Goal: Task Accomplishment & Management: Use online tool/utility

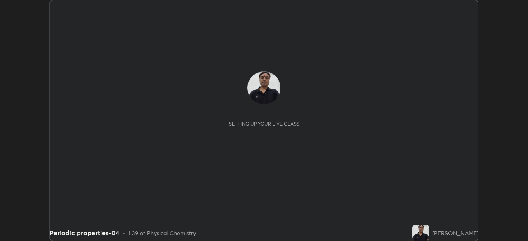
scroll to position [241, 528]
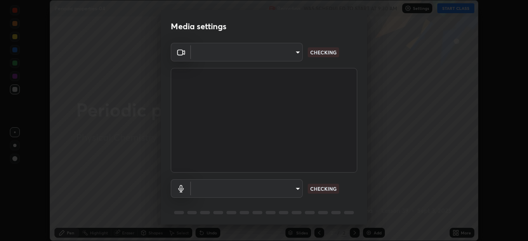
type input "23008043d16b3f933f5d29e9b3769097a1661712bf7e9030f0d00f953f479f19"
type input "ce8bbd661dce354a58a25af5271b3c1bd1d853cc8608d8e3321a5e34fd7f7726"
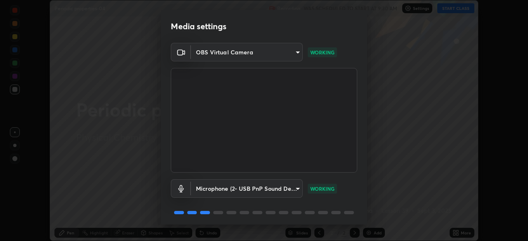
scroll to position [29, 0]
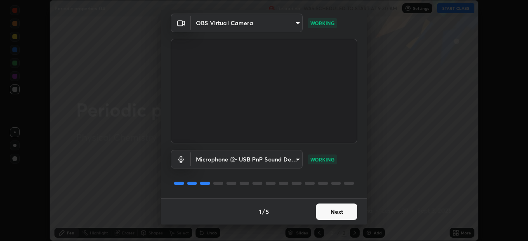
click at [330, 212] on button "Next" at bounding box center [336, 212] width 41 height 16
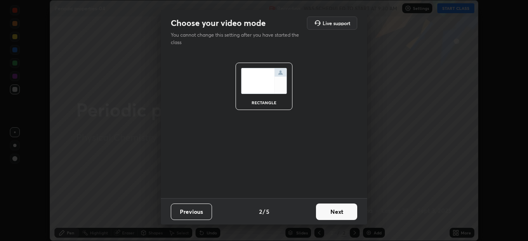
click at [330, 212] on button "Next" at bounding box center [336, 212] width 41 height 16
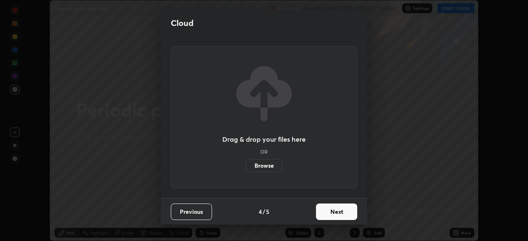
click at [333, 210] on button "Next" at bounding box center [336, 212] width 41 height 16
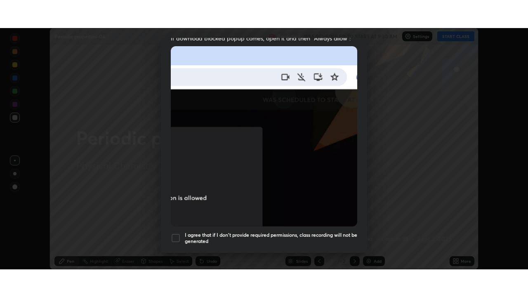
scroll to position [197, 0]
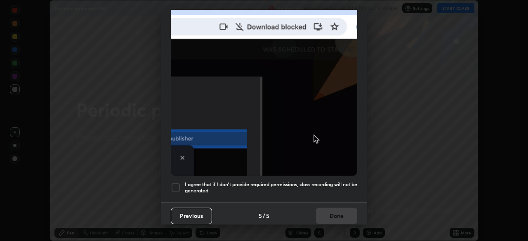
click at [175, 183] on div at bounding box center [176, 188] width 10 height 10
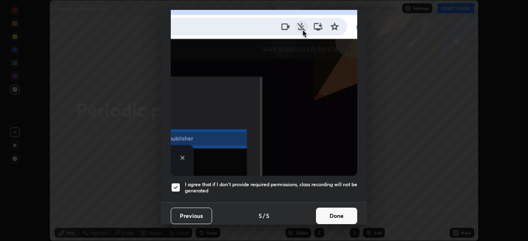
click at [326, 210] on button "Done" at bounding box center [336, 216] width 41 height 16
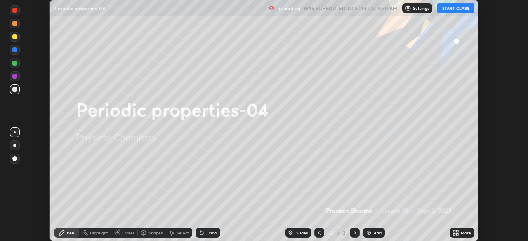
click at [454, 234] on icon at bounding box center [454, 234] width 2 height 2
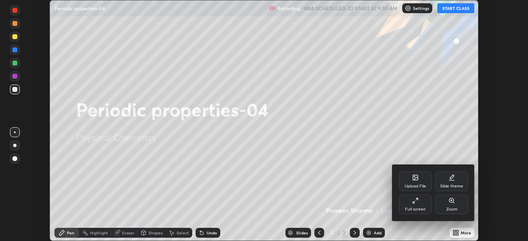
click at [413, 202] on icon at bounding box center [414, 203] width 2 height 2
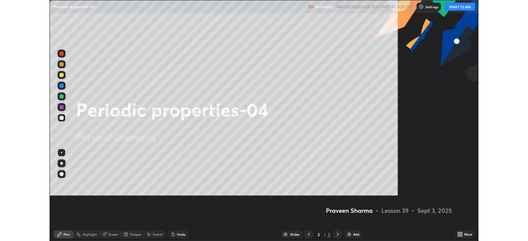
scroll to position [297, 528]
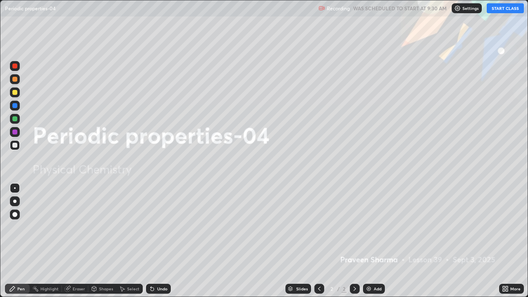
click at [500, 9] on button "START CLASS" at bounding box center [504, 8] width 37 height 10
click at [371, 241] on img at bounding box center [368, 288] width 7 height 7
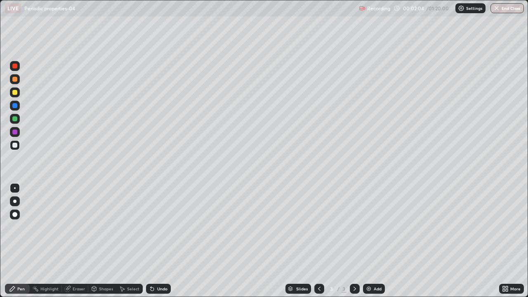
click at [365, 241] on img at bounding box center [368, 288] width 7 height 7
click at [319, 241] on icon at bounding box center [319, 288] width 7 height 7
click at [367, 241] on img at bounding box center [368, 288] width 7 height 7
click at [15, 91] on div at bounding box center [14, 92] width 5 height 5
click at [160, 241] on div "Undo" at bounding box center [158, 289] width 25 height 10
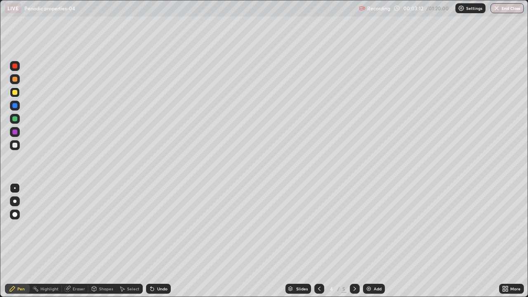
click at [163, 241] on div "Undo" at bounding box center [162, 288] width 10 height 4
click at [165, 241] on div "Undo" at bounding box center [162, 288] width 10 height 4
click at [161, 241] on div "Undo" at bounding box center [162, 288] width 10 height 4
click at [154, 241] on icon at bounding box center [152, 288] width 7 height 7
click at [78, 241] on div "Eraser" at bounding box center [75, 289] width 26 height 10
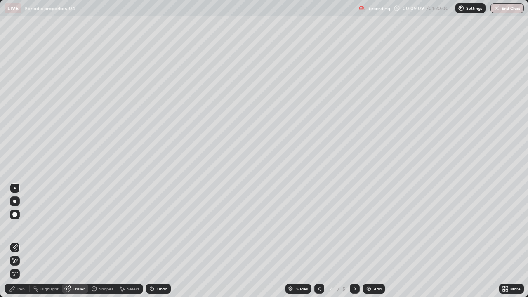
click at [14, 241] on icon at bounding box center [15, 260] width 5 height 4
click at [16, 241] on icon at bounding box center [15, 246] width 5 height 4
click at [21, 241] on div "Pen" at bounding box center [17, 289] width 25 height 10
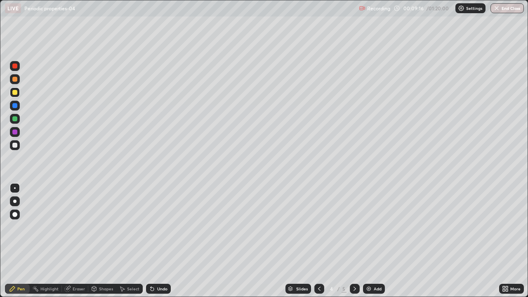
click at [16, 147] on div at bounding box center [14, 145] width 5 height 5
click at [161, 241] on div "Undo" at bounding box center [162, 288] width 10 height 4
click at [18, 90] on div at bounding box center [15, 92] width 10 height 10
click at [14, 148] on div at bounding box center [15, 145] width 10 height 10
click at [16, 92] on div at bounding box center [14, 92] width 5 height 5
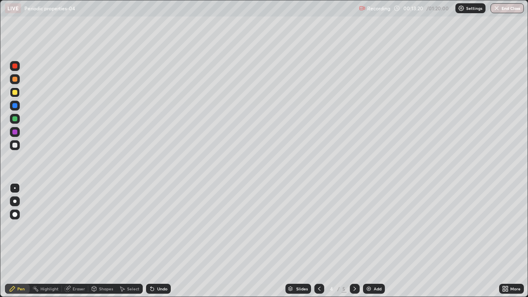
click at [370, 241] on img at bounding box center [368, 288] width 7 height 7
click at [163, 241] on div "Undo" at bounding box center [162, 288] width 10 height 4
click at [157, 241] on div "Undo" at bounding box center [162, 288] width 10 height 4
click at [159, 241] on div "Undo" at bounding box center [162, 288] width 10 height 4
click at [369, 241] on img at bounding box center [368, 288] width 7 height 7
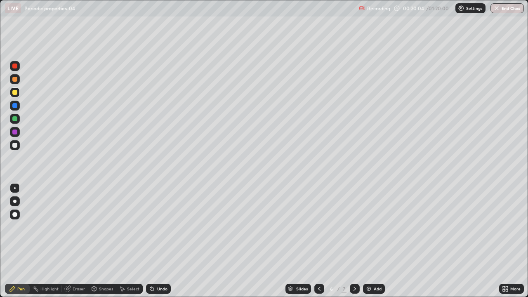
click at [16, 145] on div at bounding box center [14, 145] width 5 height 5
click at [164, 241] on div "Undo" at bounding box center [158, 289] width 25 height 10
click at [159, 241] on div "Undo" at bounding box center [158, 289] width 25 height 10
click at [160, 241] on div "Undo" at bounding box center [162, 288] width 10 height 4
click at [159, 241] on div "Undo" at bounding box center [162, 288] width 10 height 4
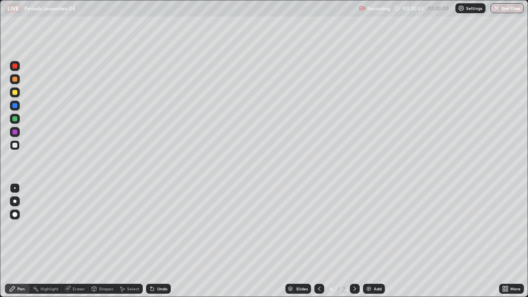
click at [161, 241] on div "Undo" at bounding box center [162, 288] width 10 height 4
click at [158, 241] on div "Undo" at bounding box center [162, 288] width 10 height 4
click at [157, 241] on div "Undo" at bounding box center [162, 288] width 10 height 4
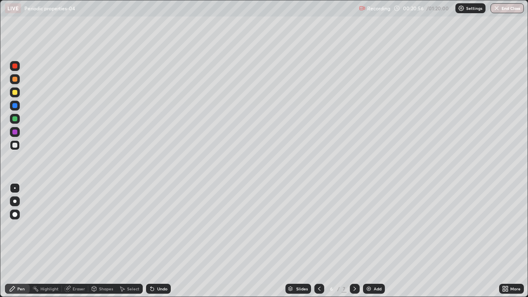
click at [157, 241] on div "Undo" at bounding box center [162, 288] width 10 height 4
click at [158, 241] on div "Undo" at bounding box center [162, 288] width 10 height 4
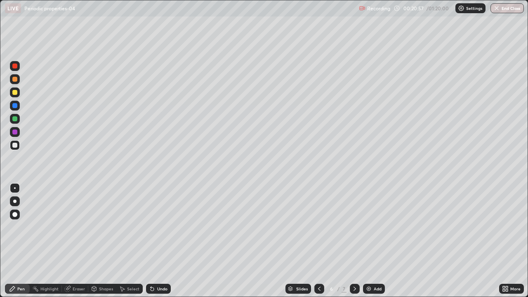
click at [157, 241] on div "Undo" at bounding box center [162, 288] width 10 height 4
click at [156, 241] on div "Undo" at bounding box center [158, 289] width 25 height 10
click at [155, 241] on div "Undo" at bounding box center [158, 289] width 25 height 10
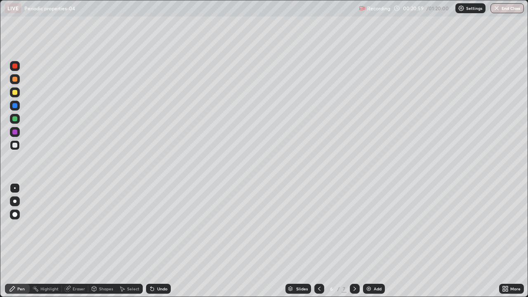
click at [154, 241] on div "Undo" at bounding box center [158, 289] width 25 height 10
click at [156, 241] on div "Undo" at bounding box center [158, 289] width 25 height 10
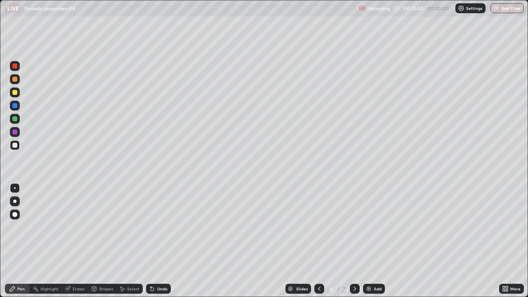
click at [155, 241] on div "Undo" at bounding box center [158, 289] width 25 height 10
click at [158, 241] on div "Undo" at bounding box center [158, 289] width 25 height 10
click at [151, 241] on icon at bounding box center [151, 288] width 3 height 3
click at [157, 241] on div "Undo" at bounding box center [162, 288] width 10 height 4
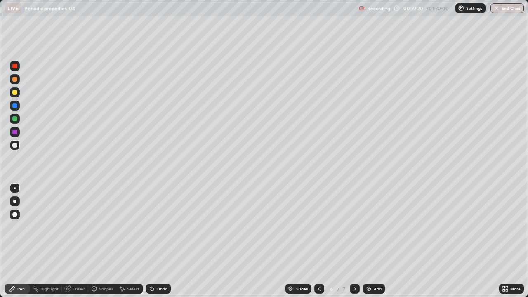
click at [162, 241] on div "Undo" at bounding box center [162, 288] width 10 height 4
click at [159, 241] on div "Undo" at bounding box center [162, 288] width 10 height 4
click at [165, 241] on div "Undo" at bounding box center [162, 288] width 10 height 4
click at [155, 241] on div "Undo" at bounding box center [158, 289] width 25 height 10
click at [150, 241] on icon at bounding box center [152, 288] width 7 height 7
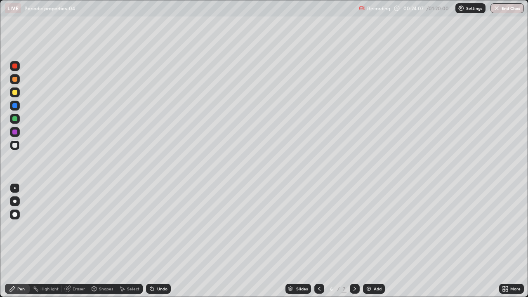
click at [151, 241] on icon at bounding box center [151, 288] width 3 height 3
click at [75, 241] on div "Eraser" at bounding box center [79, 288] width 12 height 4
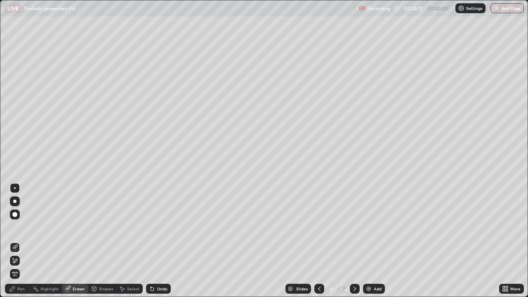
click at [16, 241] on icon at bounding box center [15, 260] width 7 height 7
click at [23, 241] on div "Pen" at bounding box center [20, 288] width 7 height 4
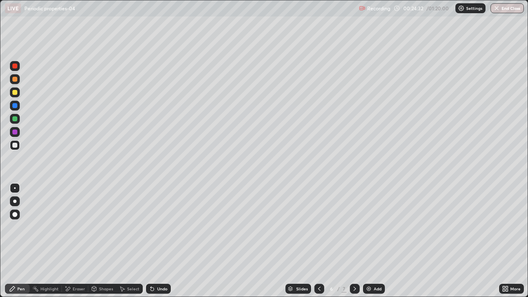
click at [157, 241] on div "Undo" at bounding box center [162, 288] width 10 height 4
click at [159, 241] on div "Undo" at bounding box center [162, 288] width 10 height 4
click at [158, 241] on div "Undo" at bounding box center [162, 288] width 10 height 4
click at [368, 241] on img at bounding box center [368, 288] width 7 height 7
click at [16, 91] on div at bounding box center [14, 92] width 5 height 5
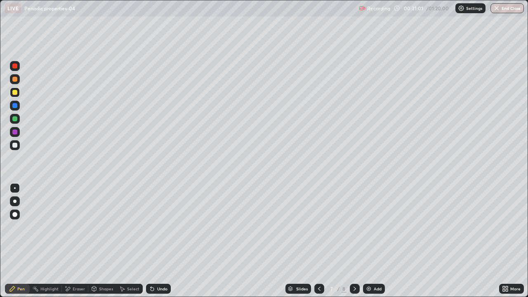
click at [369, 241] on img at bounding box center [368, 288] width 7 height 7
click at [354, 241] on icon at bounding box center [354, 288] width 7 height 7
click at [168, 241] on div "Undo" at bounding box center [158, 289] width 25 height 10
click at [166, 241] on div "Undo" at bounding box center [158, 289] width 25 height 10
click at [15, 144] on div at bounding box center [14, 145] width 5 height 5
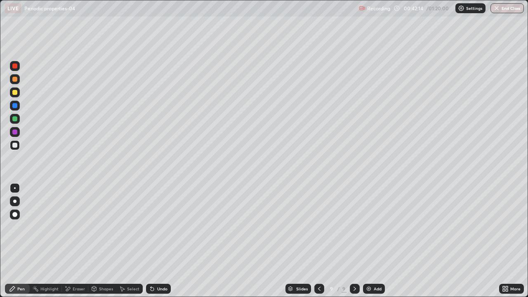
click at [157, 241] on div "Undo" at bounding box center [162, 288] width 10 height 4
click at [155, 241] on div "Undo" at bounding box center [158, 289] width 25 height 10
click at [157, 241] on div "Undo" at bounding box center [162, 288] width 10 height 4
click at [373, 241] on div "Add" at bounding box center [377, 288] width 8 height 4
click at [319, 241] on icon at bounding box center [318, 288] width 7 height 7
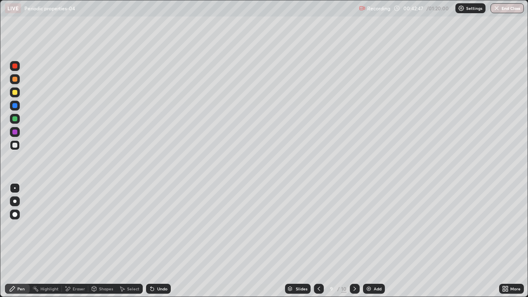
click at [16, 89] on div at bounding box center [15, 92] width 10 height 10
click at [150, 241] on icon at bounding box center [151, 288] width 3 height 3
click at [75, 241] on div "Eraser" at bounding box center [79, 288] width 12 height 4
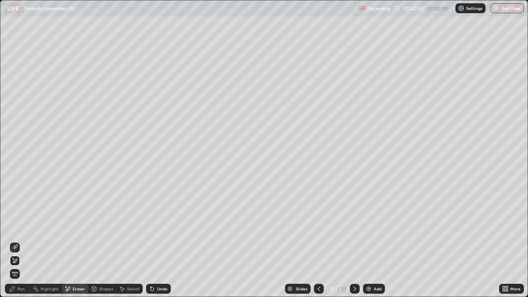
click at [19, 241] on div "Pen" at bounding box center [20, 288] width 7 height 4
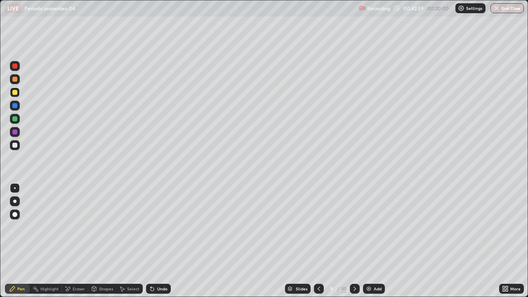
click at [153, 241] on icon at bounding box center [152, 288] width 7 height 7
click at [15, 145] on div at bounding box center [14, 145] width 5 height 5
click at [69, 241] on icon at bounding box center [67, 288] width 7 height 7
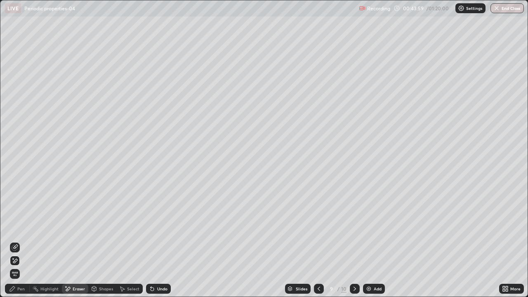
click at [21, 241] on div "Pen" at bounding box center [20, 288] width 7 height 4
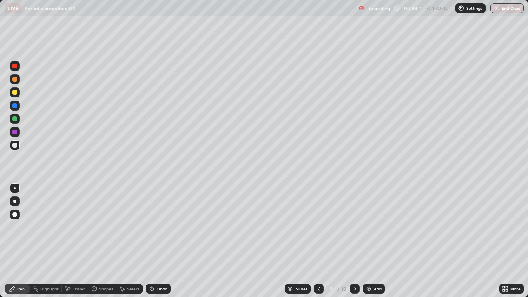
click at [152, 241] on icon at bounding box center [151, 288] width 3 height 3
click at [154, 241] on div "Undo" at bounding box center [158, 289] width 25 height 10
click at [15, 94] on div at bounding box center [14, 92] width 5 height 5
click at [372, 241] on div "Add" at bounding box center [374, 289] width 22 height 10
click at [16, 145] on div at bounding box center [14, 145] width 5 height 5
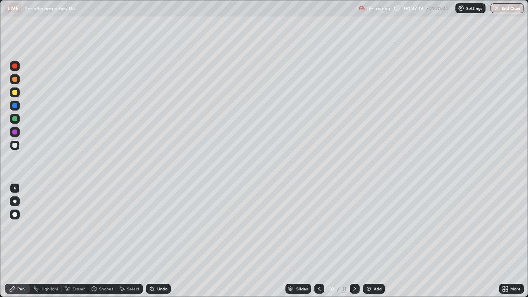
click at [164, 241] on div "Undo" at bounding box center [162, 288] width 10 height 4
click at [16, 94] on div at bounding box center [14, 92] width 5 height 5
click at [354, 241] on icon at bounding box center [354, 288] width 7 height 7
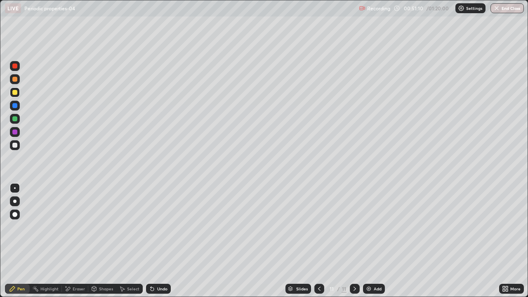
click at [18, 144] on div at bounding box center [15, 145] width 10 height 10
click at [152, 241] on icon at bounding box center [151, 288] width 3 height 3
click at [17, 91] on div at bounding box center [14, 92] width 5 height 5
click at [159, 241] on div "Undo" at bounding box center [162, 288] width 10 height 4
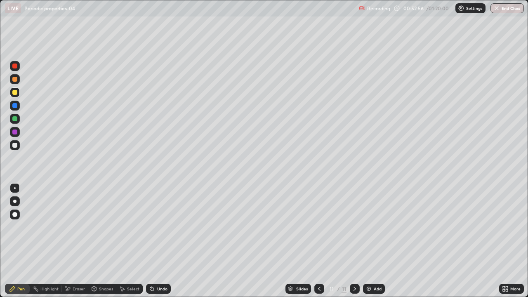
click at [15, 143] on div at bounding box center [14, 145] width 5 height 5
click at [19, 94] on div at bounding box center [15, 92] width 10 height 10
click at [14, 144] on div at bounding box center [14, 145] width 5 height 5
click at [155, 241] on div "Undo" at bounding box center [158, 289] width 25 height 10
click at [369, 241] on img at bounding box center [368, 288] width 7 height 7
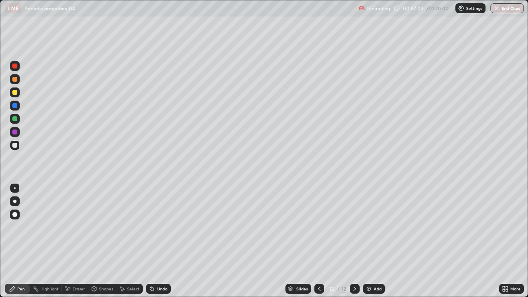
click at [151, 241] on icon at bounding box center [151, 288] width 3 height 3
click at [153, 241] on div "Undo" at bounding box center [158, 289] width 25 height 10
click at [159, 241] on div "Undo" at bounding box center [162, 288] width 10 height 4
click at [162, 241] on div "Undo" at bounding box center [162, 288] width 10 height 4
click at [163, 241] on div "Undo" at bounding box center [162, 288] width 10 height 4
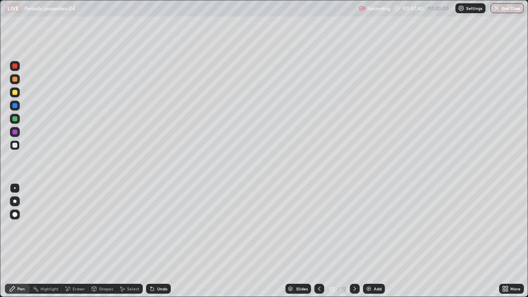
click at [16, 93] on div at bounding box center [14, 92] width 5 height 5
click at [16, 144] on div at bounding box center [14, 145] width 5 height 5
click at [159, 241] on div "Undo" at bounding box center [162, 288] width 10 height 4
click at [162, 241] on div "Undo" at bounding box center [162, 288] width 10 height 4
click at [370, 241] on img at bounding box center [368, 288] width 7 height 7
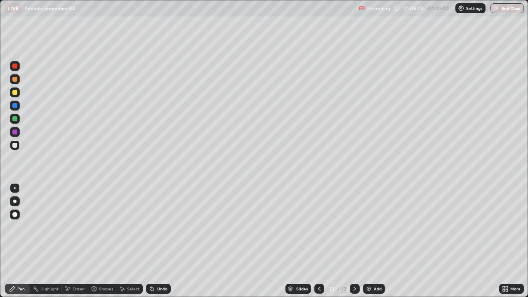
click at [14, 91] on div at bounding box center [14, 92] width 5 height 5
click at [16, 141] on div at bounding box center [15, 145] width 10 height 10
click at [157, 241] on div "Undo" at bounding box center [162, 288] width 10 height 4
click at [155, 241] on div "Undo" at bounding box center [158, 289] width 25 height 10
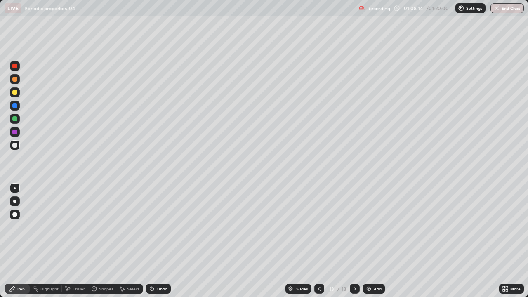
click at [98, 241] on div "Shapes" at bounding box center [102, 289] width 28 height 10
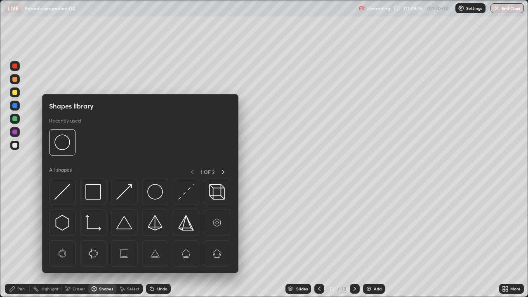
click at [76, 241] on div "Eraser" at bounding box center [79, 288] width 12 height 4
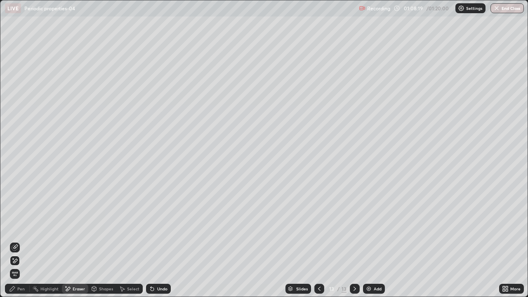
click at [17, 241] on div "Pen" at bounding box center [20, 288] width 7 height 4
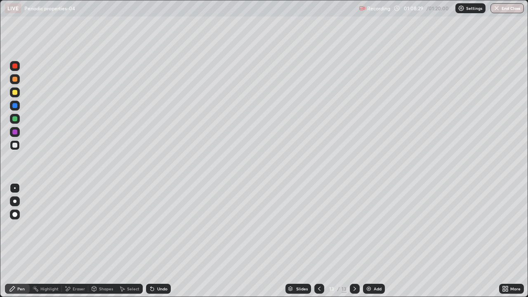
click at [14, 92] on div at bounding box center [14, 92] width 5 height 5
click at [375, 241] on div "Add" at bounding box center [377, 288] width 8 height 4
click at [16, 106] on div at bounding box center [14, 105] width 5 height 5
click at [16, 118] on div at bounding box center [14, 118] width 5 height 5
click at [14, 146] on div at bounding box center [14, 145] width 5 height 5
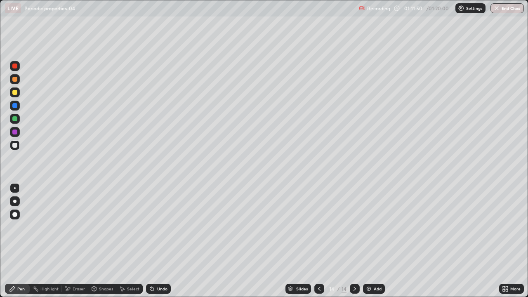
click at [15, 131] on div at bounding box center [14, 131] width 5 height 5
click at [16, 145] on div at bounding box center [14, 145] width 5 height 5
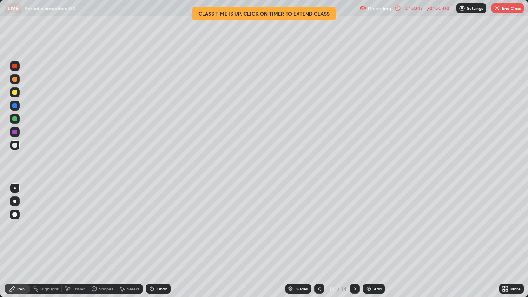
click at [510, 5] on button "End Class" at bounding box center [507, 8] width 33 height 10
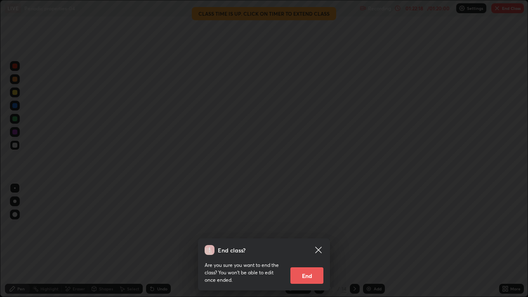
click at [305, 241] on button "End" at bounding box center [306, 275] width 33 height 16
click at [313, 241] on div "End class? Are you sure you want to end the class? You won’t be able to edit on…" at bounding box center [264, 148] width 528 height 297
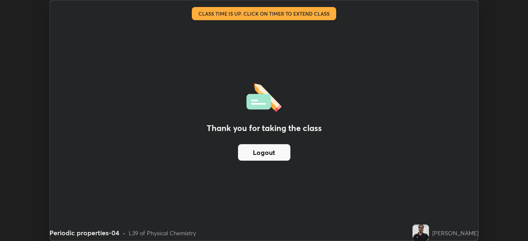
scroll to position [40972, 40685]
